Goal: Task Accomplishment & Management: Manage account settings

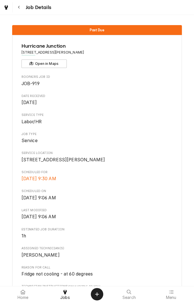
scroll to position [325, 0]
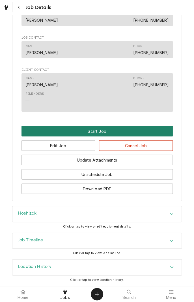
click at [102, 132] on button "Start Job" at bounding box center [96, 131] width 151 height 10
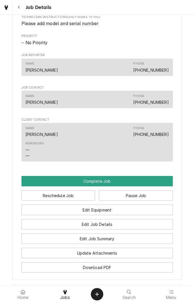
scroll to position [290, 0]
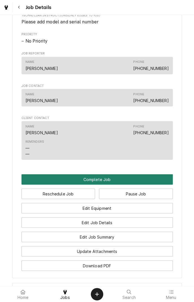
click at [100, 185] on button "Complete Job" at bounding box center [96, 179] width 151 height 10
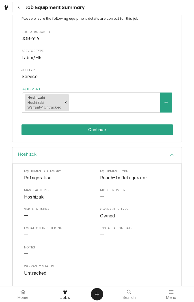
scroll to position [42, 0]
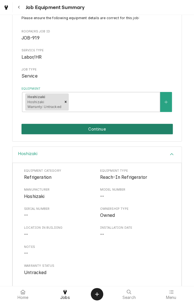
click at [101, 129] on button "Continue" at bounding box center [96, 129] width 151 height 10
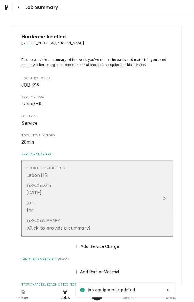
click at [146, 223] on div "Service Summary (Click to provide a summary)" at bounding box center [90, 224] width 129 height 17
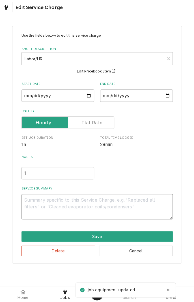
click at [50, 202] on textarea "Service Summary" at bounding box center [96, 206] width 151 height 25
type textarea "x"
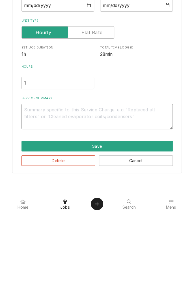
type textarea "D"
type textarea "x"
type textarea "Di"
type textarea "x"
type textarea "Dia"
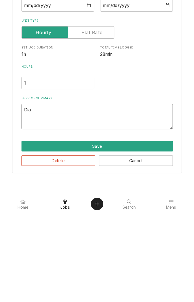
type textarea "x"
type textarea "Diag"
type textarea "x"
type textarea "Diagn"
type textarea "x"
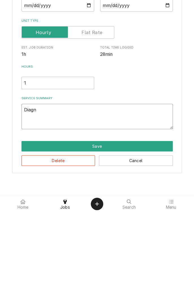
type textarea "Diagno"
type textarea "x"
type textarea "Diagnosed"
type textarea "x"
type textarea "Diagnosed c"
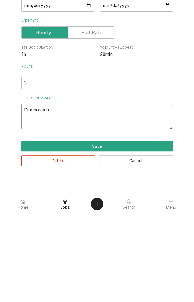
type textarea "x"
type textarea "Diagnosed co"
type textarea "x"
type textarea "Diagnosed coo"
type textarea "x"
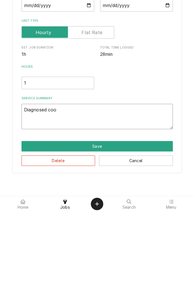
type textarea "Diagnosed cool"
type textarea "x"
type textarea "Diagnosed coole"
type textarea "x"
type textarea "Diagnosed cooler"
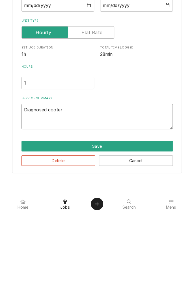
type textarea "x"
type textarea "Diagnosed cooler."
type textarea "x"
type textarea "Diagnosed cooler."
type textarea "x"
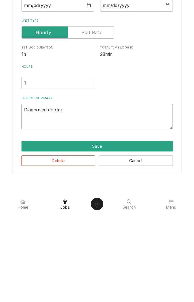
type textarea "Diagnosed cooler. A"
type textarea "x"
type textarea "Diagnosed cooler. Al"
type textarea "x"
type textarea "Diagnosed cooler. All"
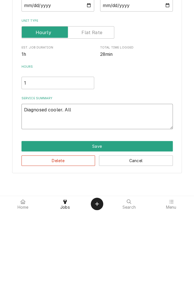
type textarea "x"
type textarea "Diagnosed cooler. All"
type textarea "x"
type textarea "Diagnosed cooler. All c"
type textarea "x"
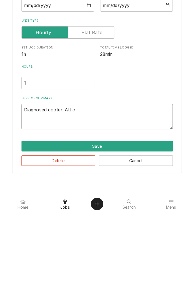
type textarea "Diagnosed cooler. All co"
type textarea "x"
type textarea "Diagnosed cooler. All c"
type textarea "x"
type textarea "Diagnosed cooler. All co"
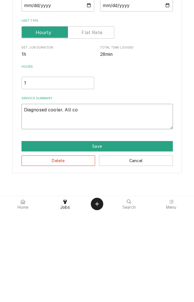
type textarea "x"
type textarea "Diagnosed cooler. All com"
type textarea "x"
type textarea "Diagnosed cooler. All components"
type textarea "x"
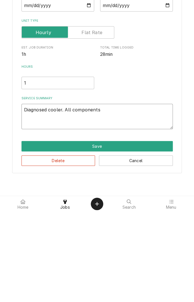
type textarea "Diagnosed cooler. All components r"
type textarea "x"
type textarea "Diagnosed cooler. All components ru"
type textarea "x"
type textarea "Diagnosed cooler. All components run"
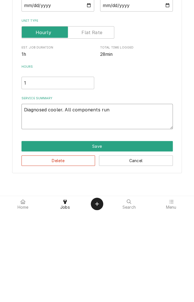
type textarea "x"
type textarea "Diagnosed cooler. All components runn"
type textarea "x"
type textarea "Diagnosed cooler. All components runni"
type textarea "x"
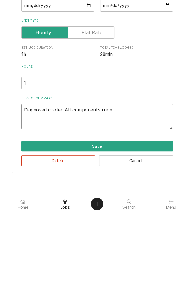
type textarea "Diagnosed cooler. All components runnin"
type textarea "x"
type textarea "Diagnosed cooler. All components running"
type textarea "x"
type textarea "Diagnosed cooler. All components running"
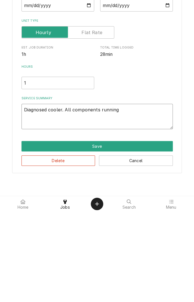
type textarea "x"
type textarea "Diagnosed cooler. All components running n"
type textarea "x"
type textarea "Diagnosed cooler. All components running no"
type textarea "x"
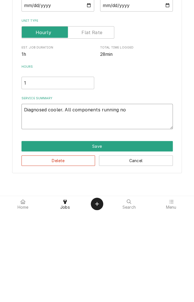
type textarea "Diagnosed cooler. All components running not"
type textarea "x"
type textarea "Diagnosed cooler. All components running not"
type textarea "x"
type textarea "Diagnosed cooler. All components running not c"
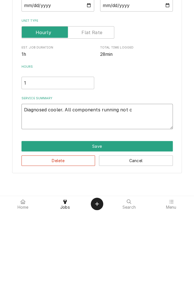
type textarea "x"
type textarea "Diagnosed cooler. All components running not co"
type textarea "x"
type textarea "Diagnosed cooler. All components running not coo"
type textarea "x"
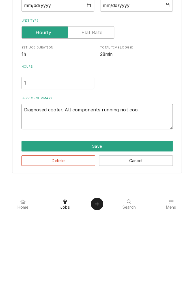
type textarea "Diagnosed cooler. All components running not cool"
type textarea "x"
type textarea "Diagnosed cooler. All components running not cooli"
type textarea "x"
type textarea "Diagnosed cooler. All components running not coolin"
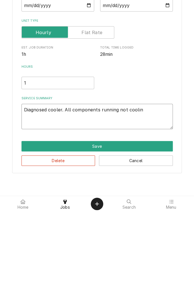
type textarea "x"
type textarea "Diagnosed cooler. All components running not cooling"
type textarea "x"
type textarea "Diagnosed cooler. All components running not cooling."
type textarea "x"
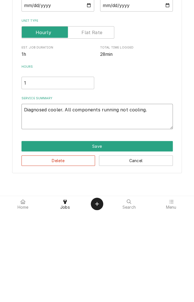
type textarea "Diagnosed cooler. All components running not cooling."
type textarea "x"
type textarea "Diagnosed cooler. All components running not cooling. P"
type textarea "x"
type textarea "Diagnosed cooler. All components running not cooling. Pr"
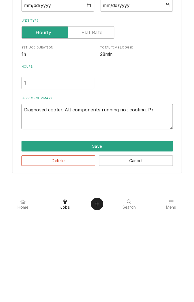
type textarea "x"
type textarea "Diagnosed cooler. All components running not cooling. Pro"
type textarea "x"
type textarea "Diagnosed cooler. All components running not cooling. Proa"
type textarea "x"
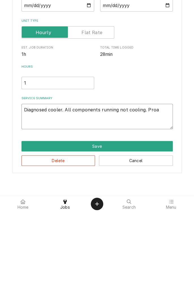
type textarea "Diagnosed cooler. All components running not cooling. Proab"
type textarea "x"
type textarea "Diagnosed cooler. All components running not cooling. Proabl"
type textarea "x"
type textarea "Diagnosed cooler. All components running not cooling. Proable"
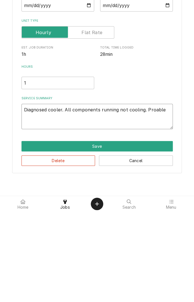
type textarea "x"
type textarea "Diagnosed cooler. All components running not cooling. Probable"
type textarea "x"
type textarea "Diagnosed cooler. All components running not cooling. Probable c"
type textarea "x"
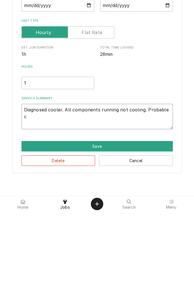
type textarea "Diagnosed cooler. All components running not cooling. Probable ca"
type textarea "x"
type textarea "Diagnosed cooler. All components running not cooling. Probable cau"
type textarea "x"
type textarea "Diagnosed cooler. All components running not cooling. Probable caus"
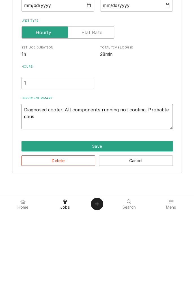
type textarea "x"
type textarea "Diagnosed cooler. All components running not cooling. Probable cause"
type textarea "x"
type textarea "Diagnosed cooler. All components running not cooling. Probable causes"
type textarea "x"
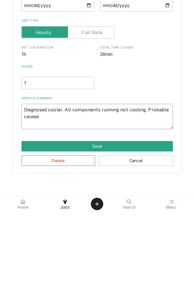
type textarea "Diagnosed cooler. All components running not cooling. Probable causes"
type textarea "x"
type textarea "Diagnosed cooler. All components running not cooling. Probable causes l"
type textarea "x"
type textarea "Diagnosed cooler. All components running not cooling. Probable causes lo"
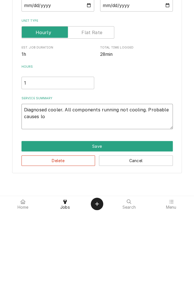
type textarea "x"
type textarea "Diagnosed cooler. All components running not cooling. Probable causes low"
type textarea "x"
type textarea "Diagnosed cooler. All components running not cooling. Probable causes lowf"
type textarea "x"
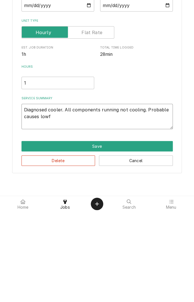
type textarea "Diagnosed cooler. All components running not cooling. Probable causes lowfr"
type textarea "x"
type textarea "Diagnosed cooler. All components running not cooling. Probable causes lowfre"
type textarea "x"
type textarea "Diagnosed cooler. All components running not cooling. Probable causes lowfreo"
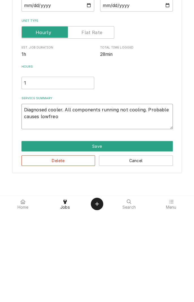
type textarea "x"
type textarea "Diagnosed cooler. All components running not cooling. Probable causes lowfreon"
type textarea "x"
type textarea "Diagnosed cooler. All components running not cooling. Probable causes low freon"
type textarea "x"
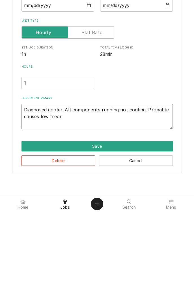
type textarea "Diagnosed cooler. All components running not cooling. Probable causes low freon"
type textarea "x"
type textarea "Diagnosed cooler. All components running not cooling. Probable causes low freon,"
type textarea "x"
type textarea "Diagnosed cooler. All components running not cooling. Probable causes low freon,"
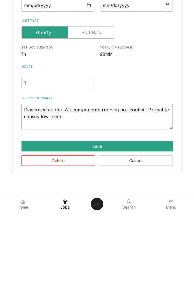
type textarea "x"
type textarea "Diagnosed cooler. All components running not cooling. Probable causes low freon…"
type textarea "x"
type textarea "Diagnosed cooler. All components running not cooling. Probable causes low freon…"
type textarea "x"
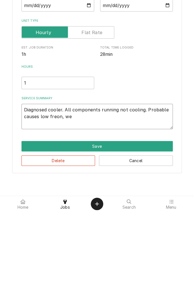
type textarea "Diagnosed cooler. All components running not cooling. Probable causes low freon…"
type textarea "x"
type textarea "Diagnosed cooler. All components running not cooling. Probable causes low freon…"
type textarea "x"
type textarea "Diagnosed cooler. All components running not cooling. Probable causes low freon…"
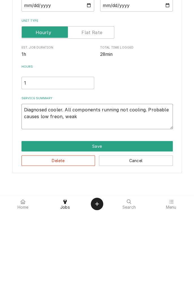
type textarea "x"
type textarea "Diagnosed cooler. All components running not cooling. Probable causes low freon…"
type textarea "x"
type textarea "Diagnosed cooler. All components running not cooling. Probable causes low freon…"
type textarea "x"
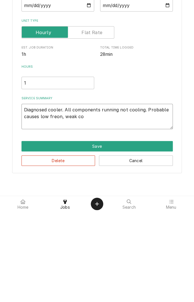
type textarea "Diagnosed cooler. All components running not cooling. Probable causes low freon…"
type textarea "x"
type textarea "Diagnosed cooler. All components running not cooling. Probable causes low freon…"
type textarea "x"
type textarea "Diagnosed cooler. All components running not cooling. Probable causes low freon…"
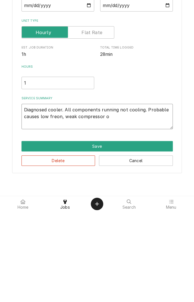
type textarea "x"
type textarea "Diagnosed cooler. All components running not cooling. Probable causes low freon…"
type textarea "x"
type textarea "Diagnosed cooler. All components running not cooling. Probable causes low freon…"
type textarea "x"
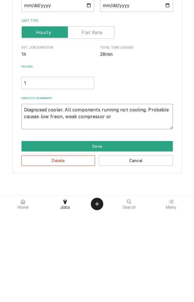
type textarea "Diagnosed cooler. All components running not cooling. Probable causes low freon…"
type textarea "x"
type textarea "Diagnosed cooler. All components running not cooling. Probable causes low freon…"
type textarea "x"
type textarea "Diagnosed cooler. All components running not cooling. Probable causes low freon…"
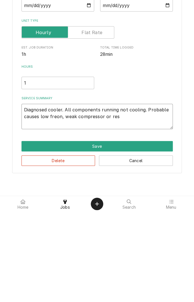
type textarea "x"
type textarea "Diagnosed cooler. All components running not cooling. Probable causes low freon…"
type textarea "x"
type textarea "Diagnosed cooler. All components running not cooling. Probable causes low freon…"
type textarea "x"
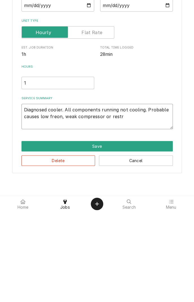
type textarea "Diagnosed cooler. All components running not cooling. Probable causes low freon…"
type textarea "x"
type textarea "Diagnosed cooler. All components running not cooling. Probable causes low freon…"
type textarea "x"
type textarea "Diagnosed cooler. All components running not cooling. Probable causes low freon…"
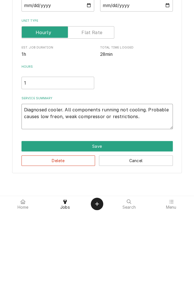
type textarea "x"
type textarea "Diagnosed cooler. All components running not cooling. Probable causes low freon…"
type textarea "x"
type textarea "Diagnosed cooler. All components running not cooling. Probable causes low freon…"
type textarea "x"
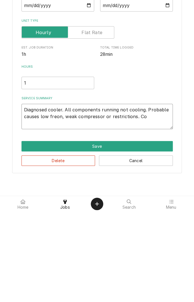
type textarea "Diagnosed cooler. All components running not cooling. Probable causes low freon…"
type textarea "x"
type textarea "Diagnosed cooler. All components running not cooling. Probable causes low freon…"
type textarea "x"
type textarea "Diagnosed cooler. All components running not cooling. Probable causes low freon…"
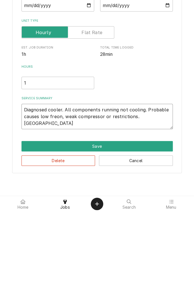
type textarea "x"
type textarea "Diagnosed cooler. All components running not cooling. Probable causes low freon…"
type textarea "x"
type textarea "Diagnosed cooler. All components running not cooling. Probable causes low freon…"
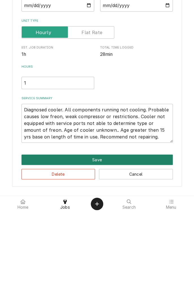
click at [103, 250] on button "Save" at bounding box center [96, 250] width 151 height 10
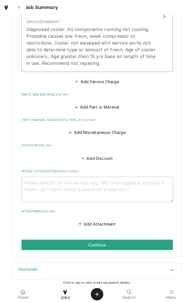
scroll to position [227, 0]
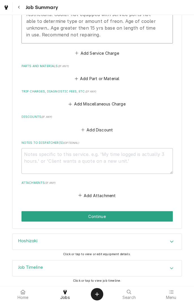
click at [101, 104] on button "Add Miscellaneous Charge" at bounding box center [96, 104] width 59 height 8
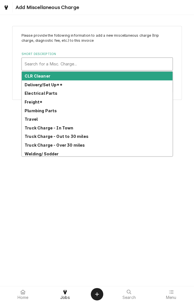
click at [34, 120] on strong "Travel" at bounding box center [31, 119] width 13 height 5
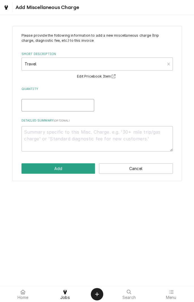
click at [59, 107] on input "Quantity" at bounding box center [57, 105] width 73 height 12
click at [85, 132] on textarea "Detailed Summary ( optional )" at bounding box center [96, 138] width 151 height 25
click at [70, 170] on button "Add" at bounding box center [58, 168] width 74 height 10
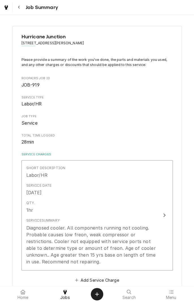
scroll to position [227, 0]
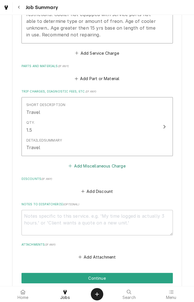
click at [122, 167] on button "Add Miscellaneous Charge" at bounding box center [96, 166] width 59 height 8
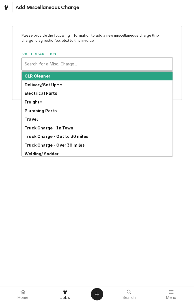
click at [77, 147] on strong "Truck Charge - Over 30 miles" at bounding box center [55, 145] width 60 height 5
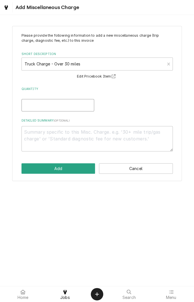
click at [60, 106] on input "Quantity" at bounding box center [57, 105] width 73 height 12
click at [120, 133] on textarea "Detailed Summary ( optional )" at bounding box center [96, 138] width 151 height 25
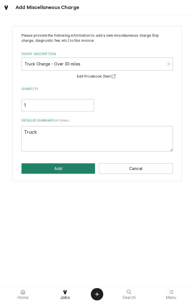
click at [64, 169] on button "Add" at bounding box center [58, 168] width 74 height 10
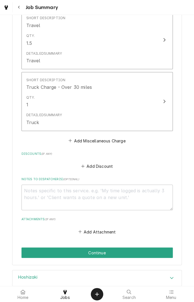
scroll to position [351, 0]
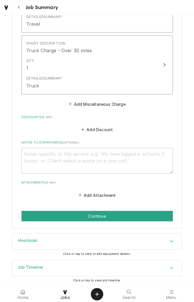
click at [106, 220] on button "Continue" at bounding box center [96, 216] width 151 height 10
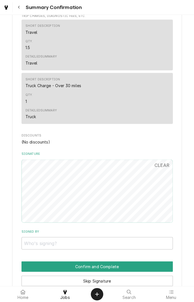
scroll to position [341, 0]
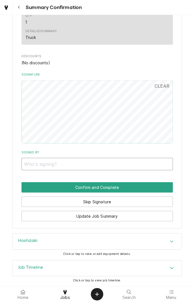
click at [55, 164] on input "Signed By" at bounding box center [96, 164] width 151 height 12
type input "Lisa hand"
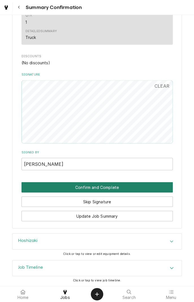
click at [120, 190] on button "Confirm and Complete" at bounding box center [96, 187] width 151 height 10
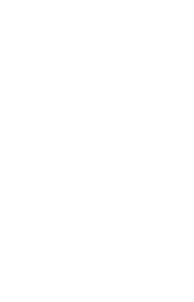
click at [119, 188] on div "Dynamic Content Wrapper" at bounding box center [97, 151] width 194 height 302
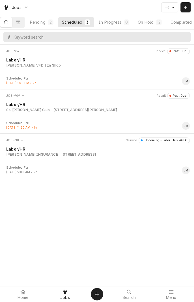
scroll to position [0, 53]
click at [170, 21] on div "Completed" at bounding box center [167, 22] width 21 height 6
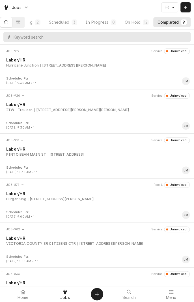
click at [89, 70] on div "JOB-919 Service Uninvoiced Labor/HR [GEOGRAPHIC_DATA] [STREET_ADDRESS][PERSON_N…" at bounding box center [96, 62] width 189 height 28
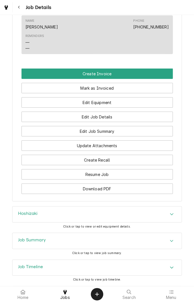
scroll to position [398, 0]
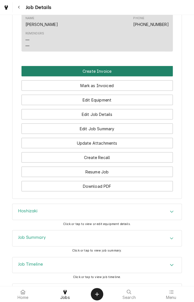
click at [125, 76] on button "Create Invoice" at bounding box center [96, 71] width 151 height 10
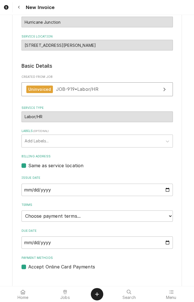
scroll to position [56, 0]
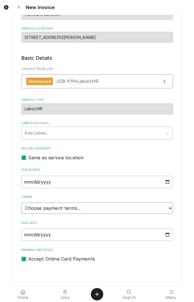
click at [165, 209] on select "Choose payment terms... Same Day Net 7 Net 14 Net 21 Net 30 Net 45 Net 60 Net 90" at bounding box center [96, 208] width 151 height 11
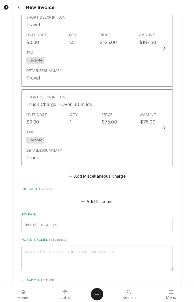
scroll to position [523, 0]
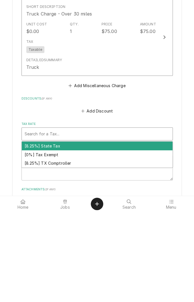
click at [65, 257] on div "[8.25%] TX Comptroller" at bounding box center [97, 253] width 150 height 9
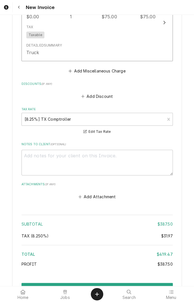
scroll to position [662, 0]
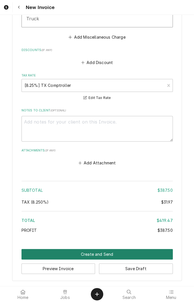
click at [97, 252] on button "Create and Send" at bounding box center [96, 254] width 151 height 10
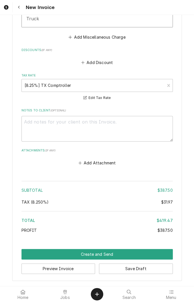
scroll to position [659, 0]
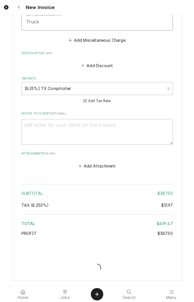
type textarea "x"
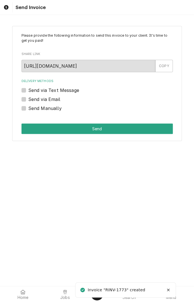
click at [28, 91] on label "Send via Text Message" at bounding box center [53, 90] width 51 height 7
click at [28, 91] on input "Send via Text Message" at bounding box center [103, 93] width 151 height 12
checkbox input "true"
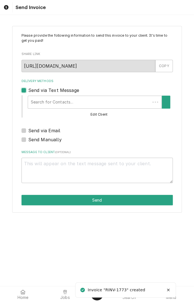
type textarea "x"
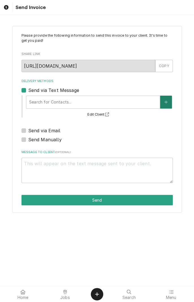
click at [165, 105] on button "Delivery Methods" at bounding box center [166, 102] width 12 height 13
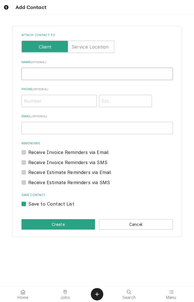
click at [59, 74] on input "Name ( optional )" at bounding box center [96, 74] width 151 height 12
type input "[PERSON_NAME]"
click at [77, 103] on input "Phone ( optional )" at bounding box center [58, 101] width 75 height 12
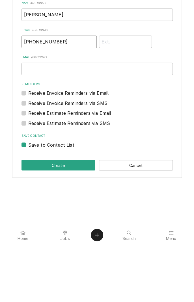
type input "[PHONE_NUMBER]"
click at [61, 226] on button "Create" at bounding box center [58, 224] width 74 height 10
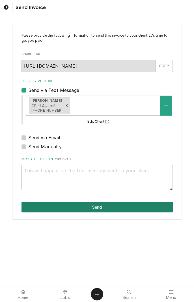
click at [96, 208] on button "Send" at bounding box center [96, 207] width 151 height 10
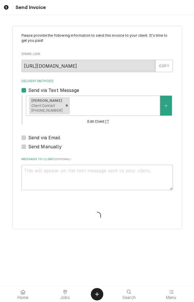
type textarea "x"
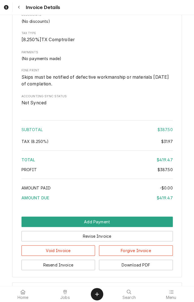
scroll to position [576, 0]
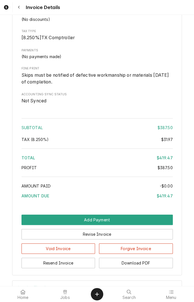
click at [104, 225] on button "Add Payment" at bounding box center [96, 220] width 151 height 10
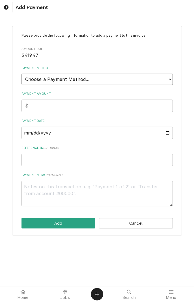
click at [163, 82] on select "Choose a Payment Method... Cash Check Credit/Debit Card ACH/eCheck Other" at bounding box center [96, 79] width 151 height 11
select select "2"
click at [21, 74] on select "Choose a Payment Method... Cash Check Credit/Debit Card ACH/eCheck Other" at bounding box center [96, 79] width 151 height 11
click at [67, 106] on input "Payment Amount" at bounding box center [102, 106] width 140 height 12
type textarea "x"
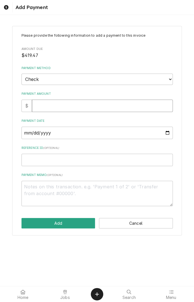
type input "4"
type textarea "x"
type input "41"
type textarea "x"
type input "419"
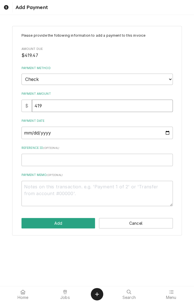
type textarea "x"
type input "419.4"
type textarea "x"
type input "419.47"
type textarea "x"
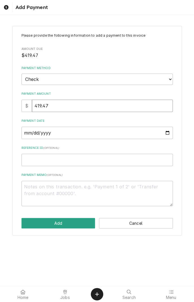
type input "419.47"
click at [166, 133] on input "Payment Date" at bounding box center [96, 133] width 151 height 12
type textarea "x"
type input "2025-09-16"
click at [95, 161] on input "Reference ID ( optional )" at bounding box center [96, 160] width 151 height 12
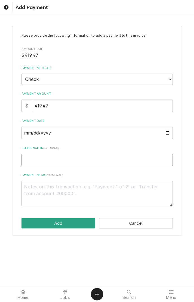
type textarea "x"
type input "1"
type textarea "x"
type input "13"
type textarea "x"
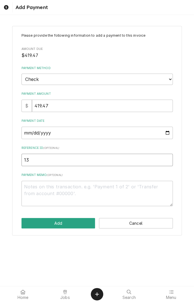
type input "134"
type textarea "x"
type input "13"
type textarea "x"
type input "1"
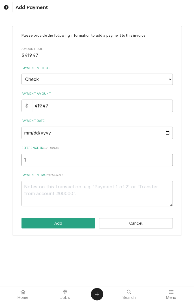
type textarea "x"
type input "15"
type textarea "x"
type input "154"
type textarea "x"
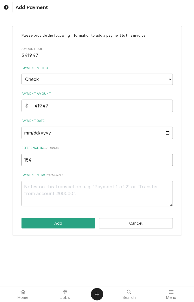
type input "1540"
type textarea "x"
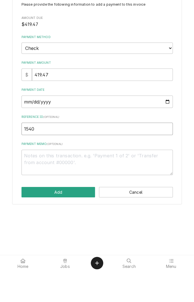
type input "1540"
click at [86, 193] on textarea "Payment Memo ( optional )" at bounding box center [96, 193] width 151 height 25
type textarea "x"
type textarea "D"
type textarea "x"
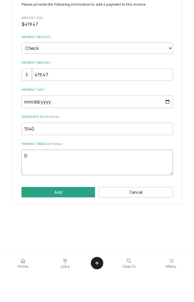
type textarea "Di"
type textarea "x"
type textarea "Diagnosed"
type textarea "x"
type textarea "Diagnosed c"
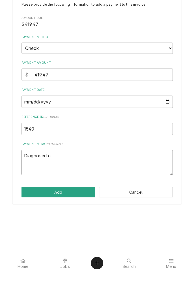
type textarea "x"
type textarea "Diagnosed co"
type textarea "x"
type textarea "Diagnosed coo"
type textarea "x"
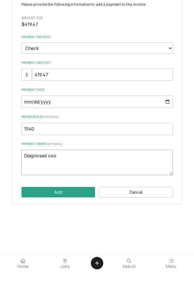
type textarea "Diagnosed cool"
type textarea "x"
type textarea "Diagnosed coole"
type textarea "x"
type textarea "Diagnosed cooler"
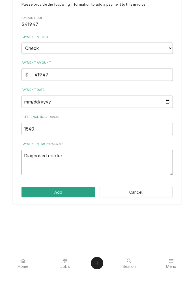
type textarea "x"
type textarea "Diagnosed cooler"
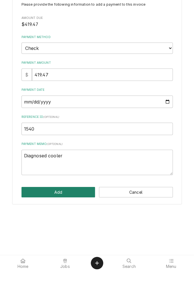
click at [71, 226] on button "Add" at bounding box center [58, 223] width 74 height 10
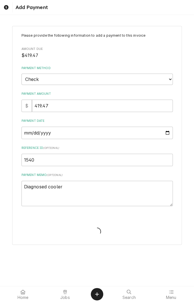
type textarea "x"
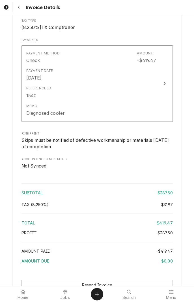
scroll to position [699, 0]
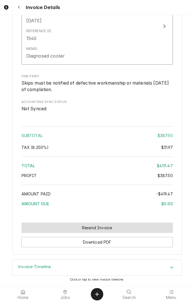
click at [98, 229] on button "Resend Invoice" at bounding box center [96, 228] width 151 height 10
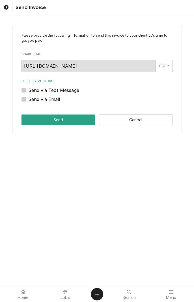
click at [28, 89] on label "Send via Text Message" at bounding box center [53, 90] width 51 height 7
click at [28, 89] on input "Send via Text Message" at bounding box center [103, 93] width 151 height 12
checkbox input "true"
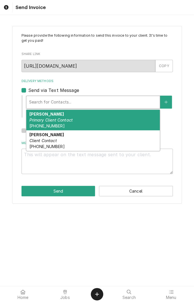
click at [58, 143] on div "[PERSON_NAME] Client Contact [PHONE_NUMBER]" at bounding box center [92, 140] width 133 height 21
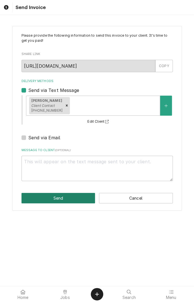
click at [59, 198] on button "Send" at bounding box center [58, 198] width 74 height 10
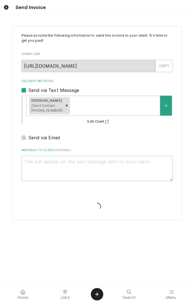
type textarea "x"
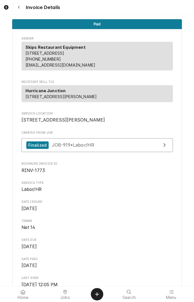
click at [67, 293] on div at bounding box center [65, 292] width 7 height 7
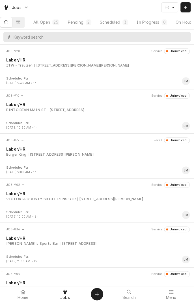
click at [119, 18] on button "Scheduled 3" at bounding box center [114, 22] width 36 height 10
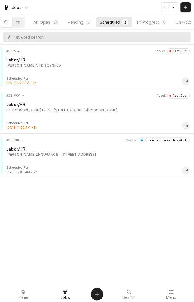
click at [97, 110] on div "[STREET_ADDRESS][PERSON_NAME]" at bounding box center [84, 109] width 65 height 5
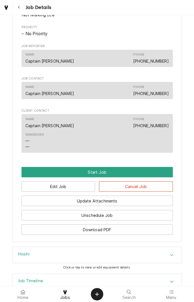
scroll to position [337, 0]
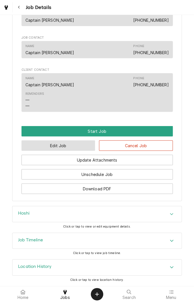
click at [64, 147] on button "Edit Job" at bounding box center [58, 145] width 74 height 10
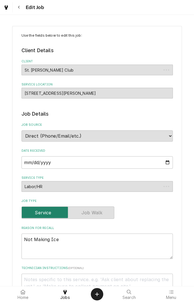
type textarea "x"
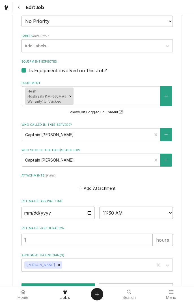
scroll to position [318, 0]
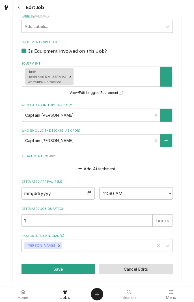
click at [135, 267] on button "Cancel Edits" at bounding box center [136, 269] width 74 height 10
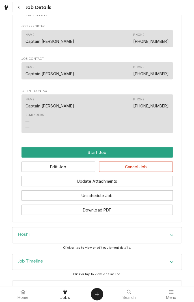
scroll to position [337, 0]
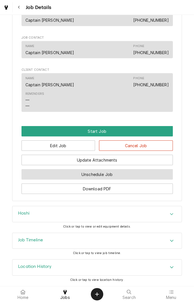
click at [107, 175] on button "Unschedule Job" at bounding box center [96, 174] width 151 height 10
